Goal: Information Seeking & Learning: Learn about a topic

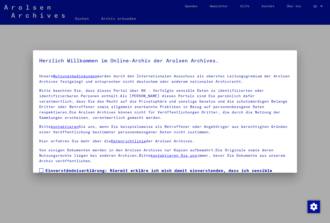
scroll to position [38, 0]
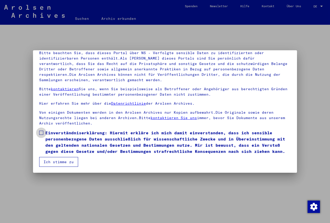
click at [40, 131] on span at bounding box center [41, 133] width 4 height 4
click at [59, 160] on button "Ich stimme zu" at bounding box center [58, 162] width 39 height 10
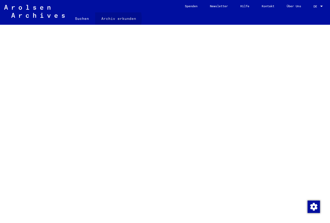
click at [112, 19] on link "Archiv erkunden" at bounding box center [118, 18] width 47 height 12
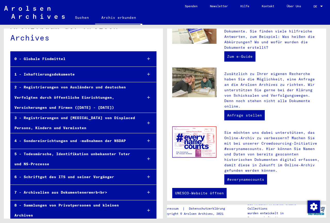
scroll to position [177, 0]
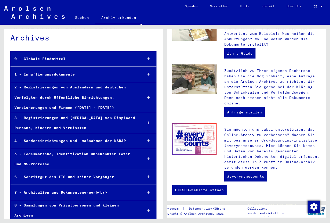
click at [148, 75] on icon at bounding box center [148, 74] width 3 height 4
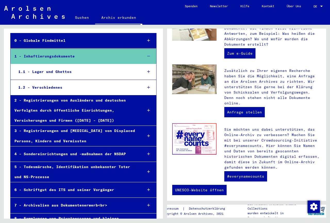
scroll to position [47, 0]
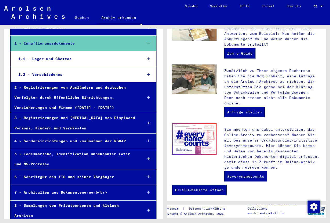
click at [73, 192] on div "7 - Archivalien aus Dokumentenerwerb<br>" at bounding box center [75, 192] width 128 height 10
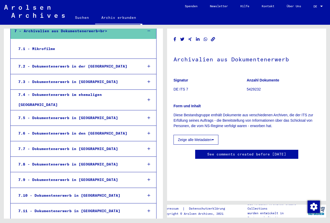
scroll to position [197, 0]
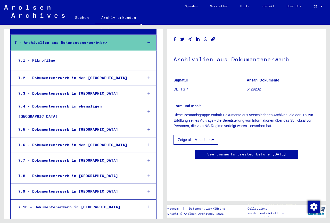
click at [72, 124] on div "7.5 - Dokumentenerwerb in [GEOGRAPHIC_DATA]" at bounding box center [76, 129] width 124 height 10
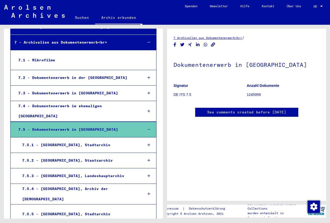
click at [246, 111] on link "See comments created before [DATE]" at bounding box center [246, 111] width 79 height 5
